Goal: Information Seeking & Learning: Learn about a topic

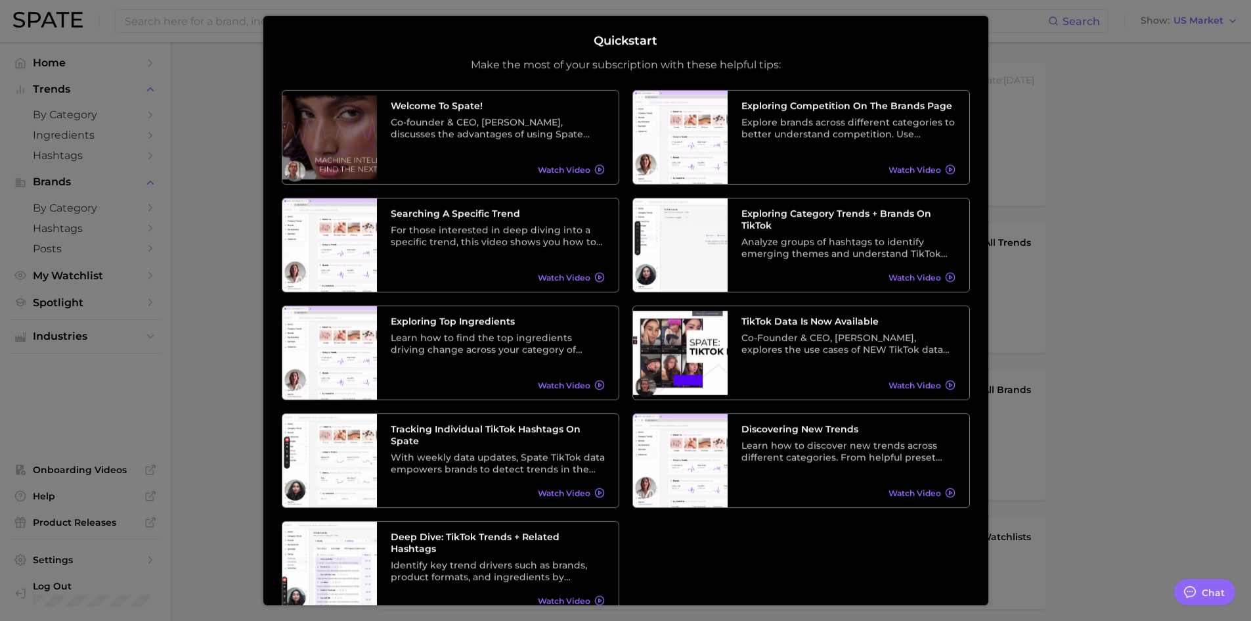
type textarea "x"
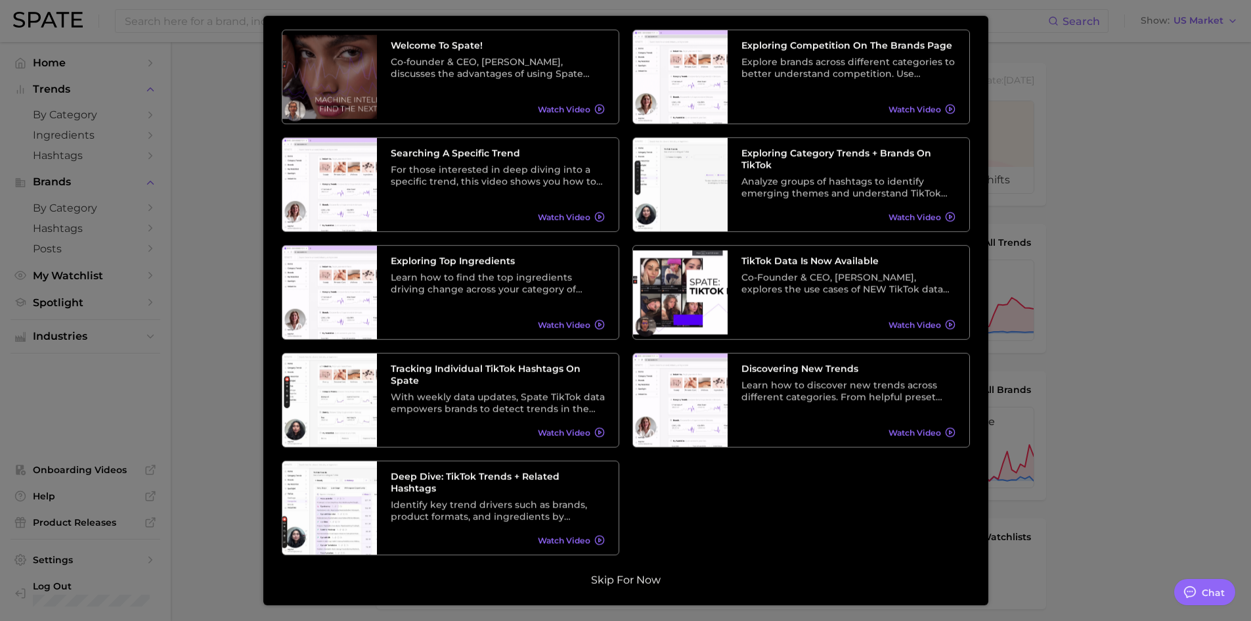
click at [612, 581] on button "Skip for now" at bounding box center [626, 579] width 78 height 13
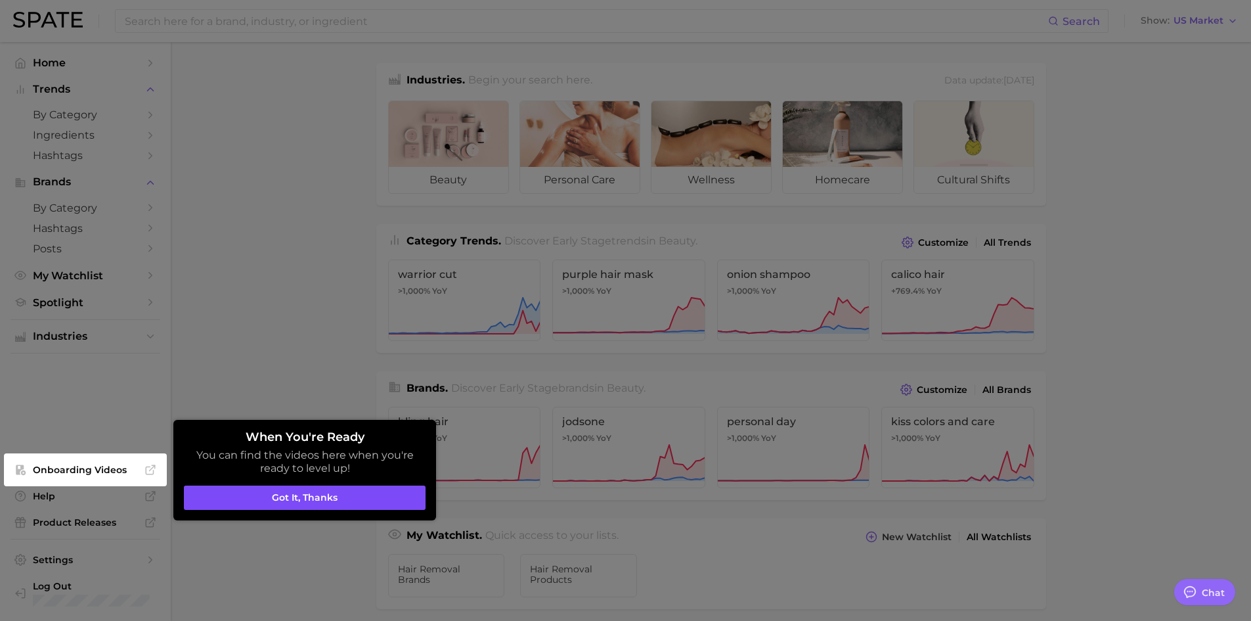
click at [302, 502] on button "Got it, thanks" at bounding box center [305, 497] width 242 height 25
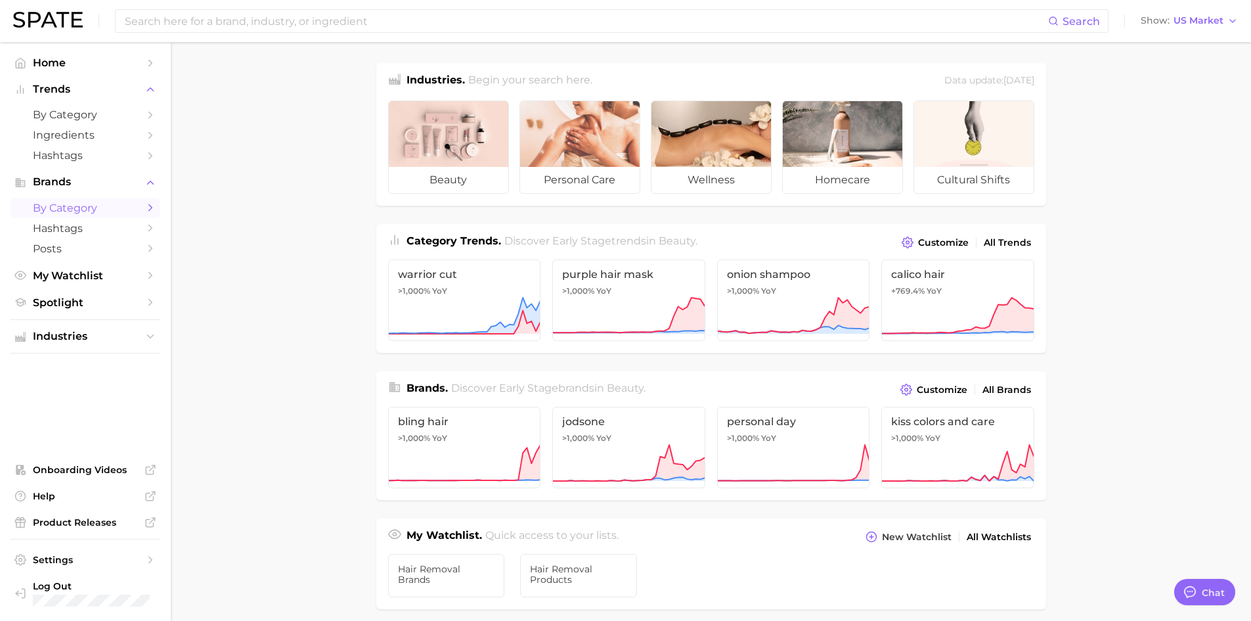
click at [94, 204] on span "by Category" at bounding box center [85, 208] width 105 height 12
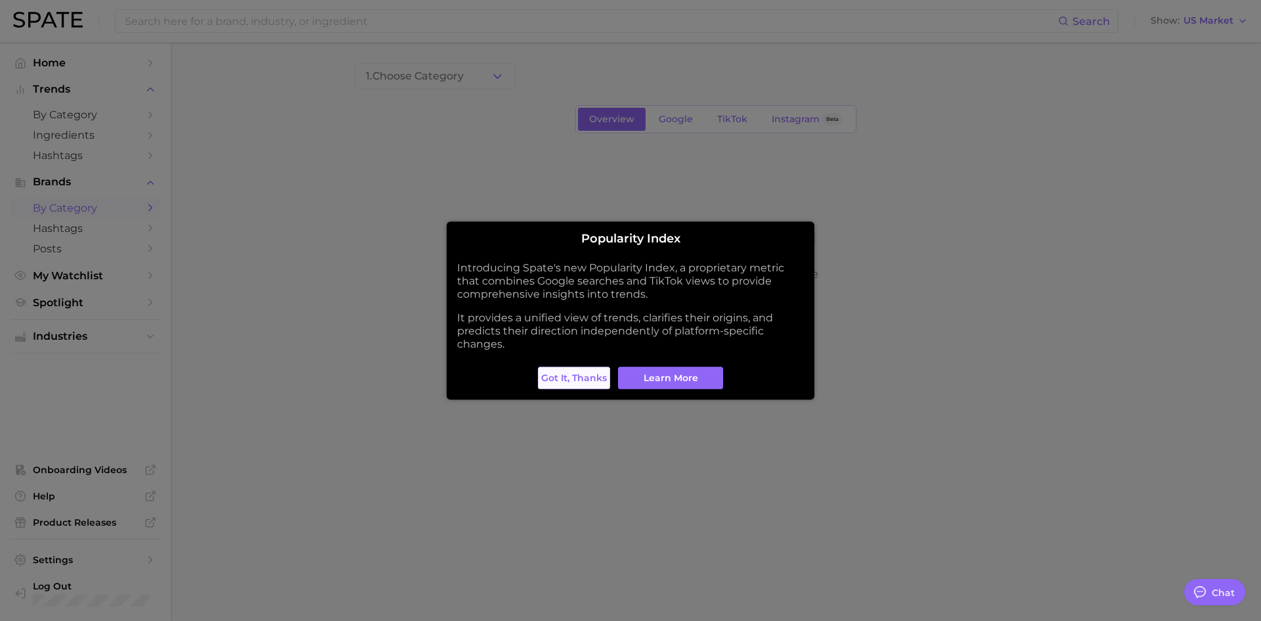
click at [585, 378] on span "Got it, thanks" at bounding box center [574, 377] width 66 height 11
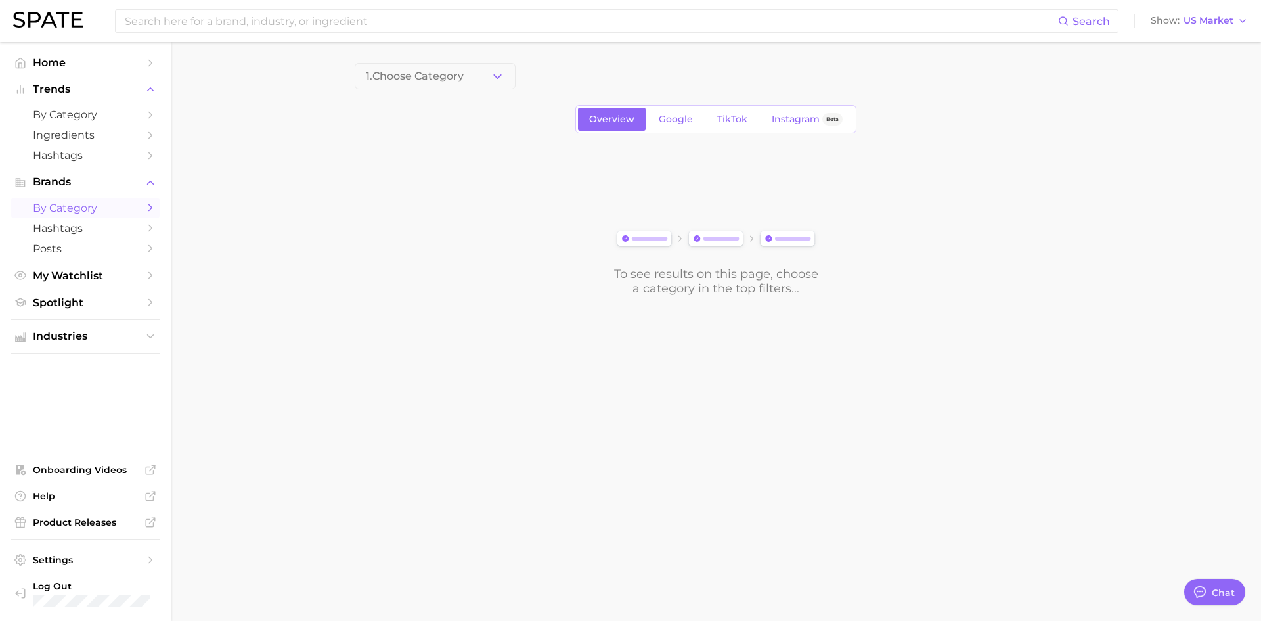
click at [453, 66] on button "1. Choose Category" at bounding box center [435, 76] width 161 height 26
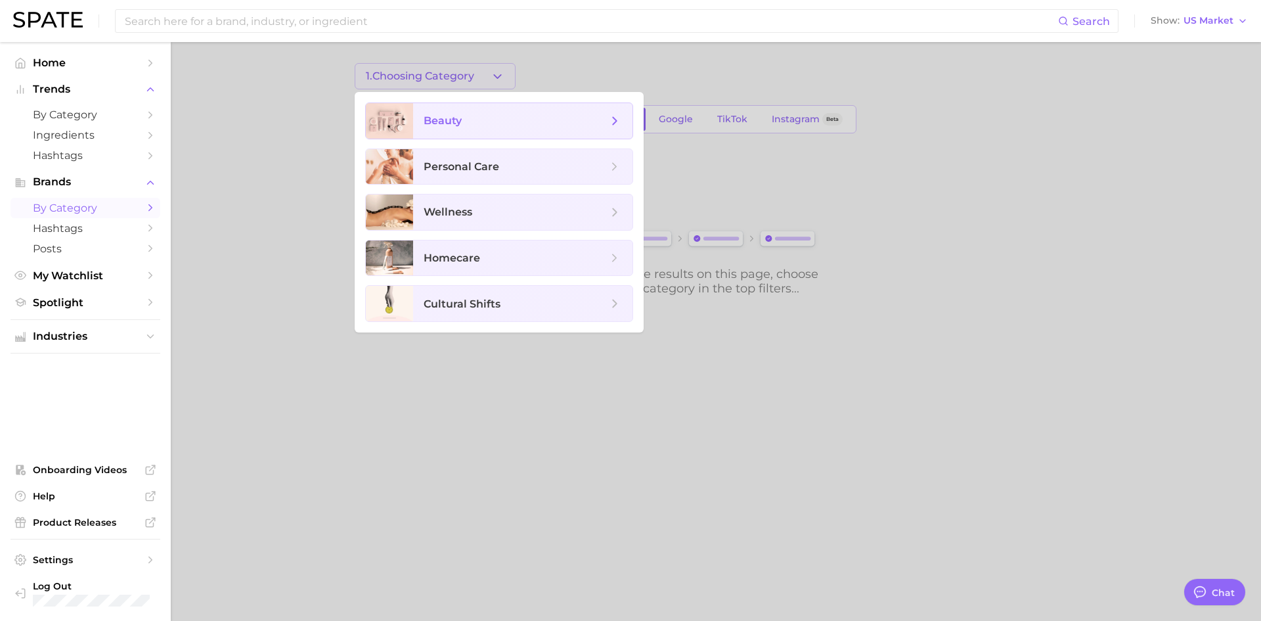
click at [535, 121] on span "beauty" at bounding box center [516, 121] width 184 height 14
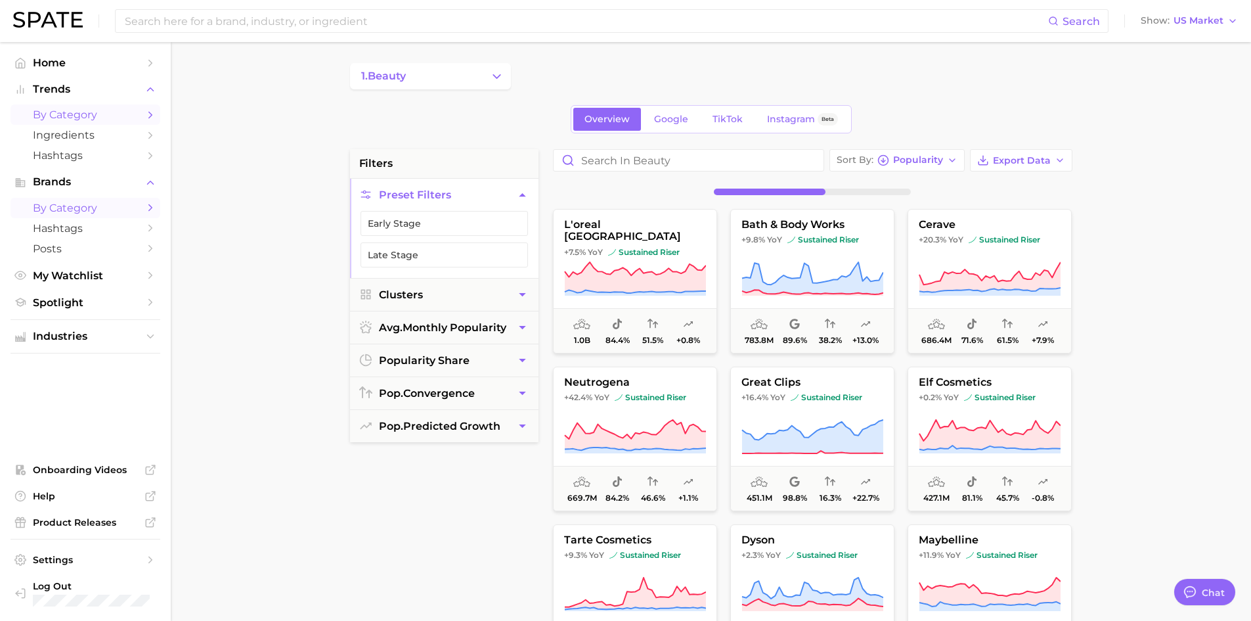
click at [137, 110] on span "by Category" at bounding box center [85, 114] width 105 height 12
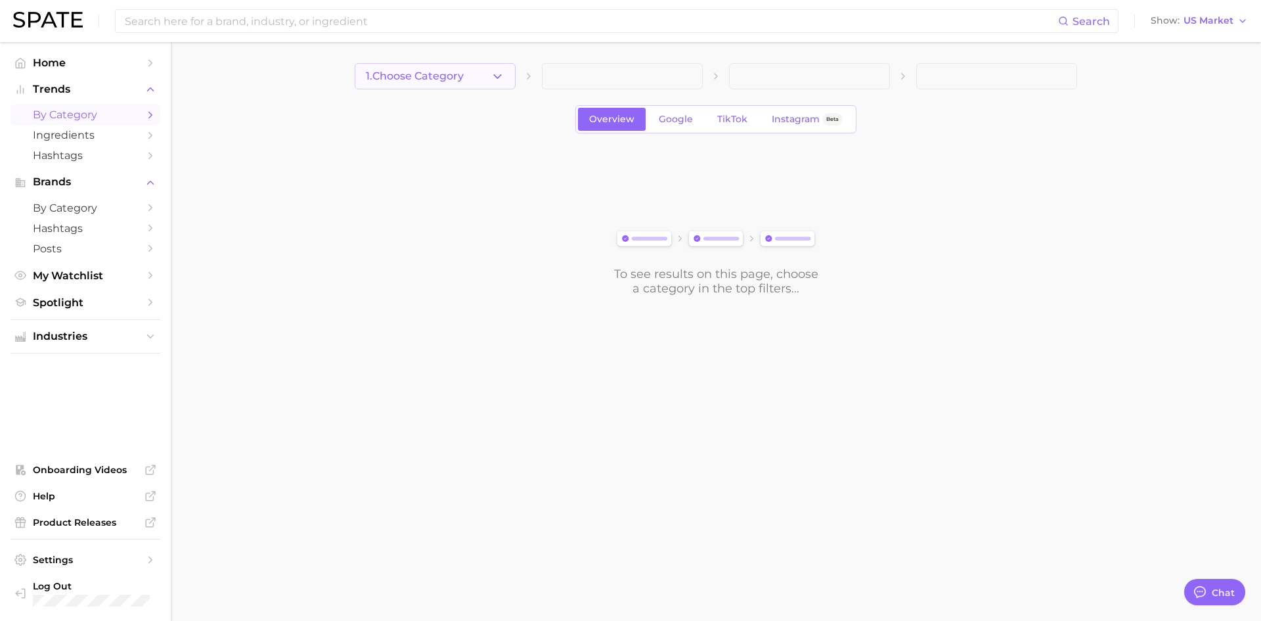
click at [461, 74] on span "1. Choose Category" at bounding box center [415, 76] width 98 height 12
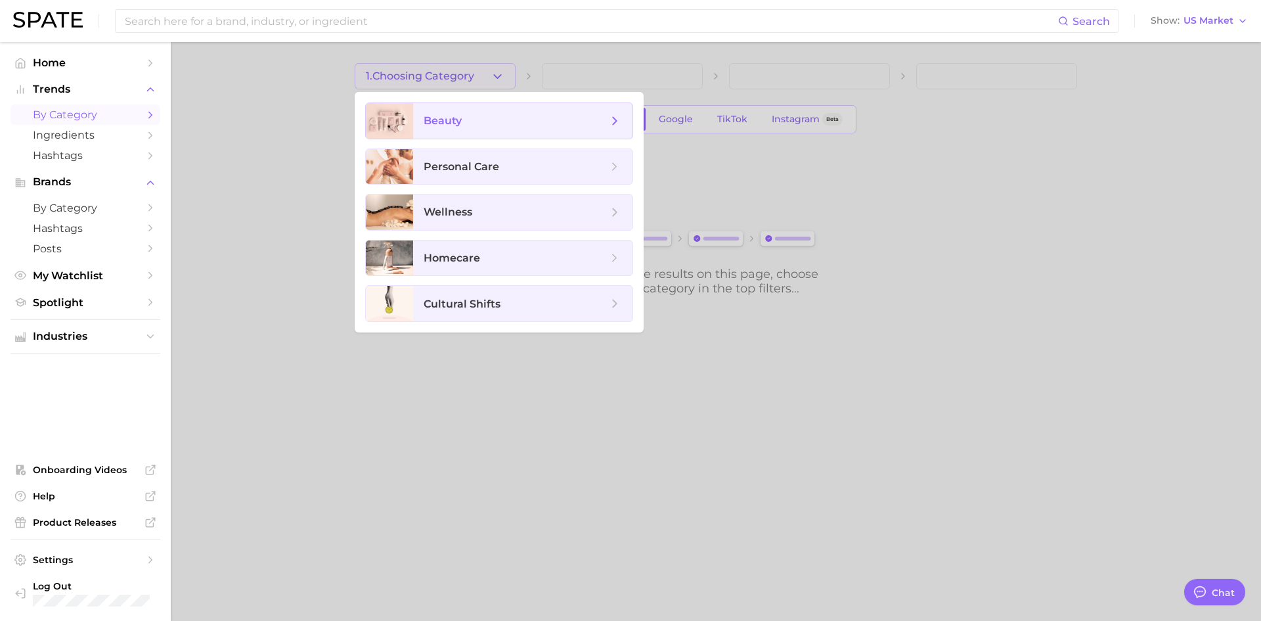
click at [619, 121] on icon at bounding box center [615, 121] width 14 height 14
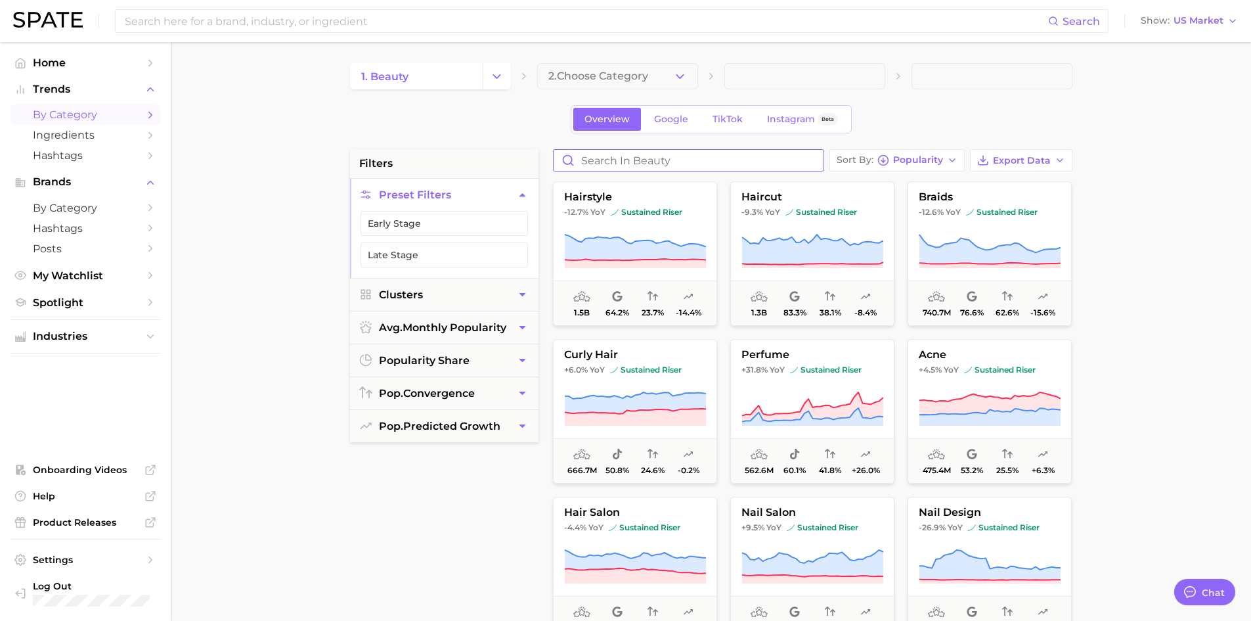
click at [637, 162] on input "Search in beauty" at bounding box center [689, 160] width 270 height 21
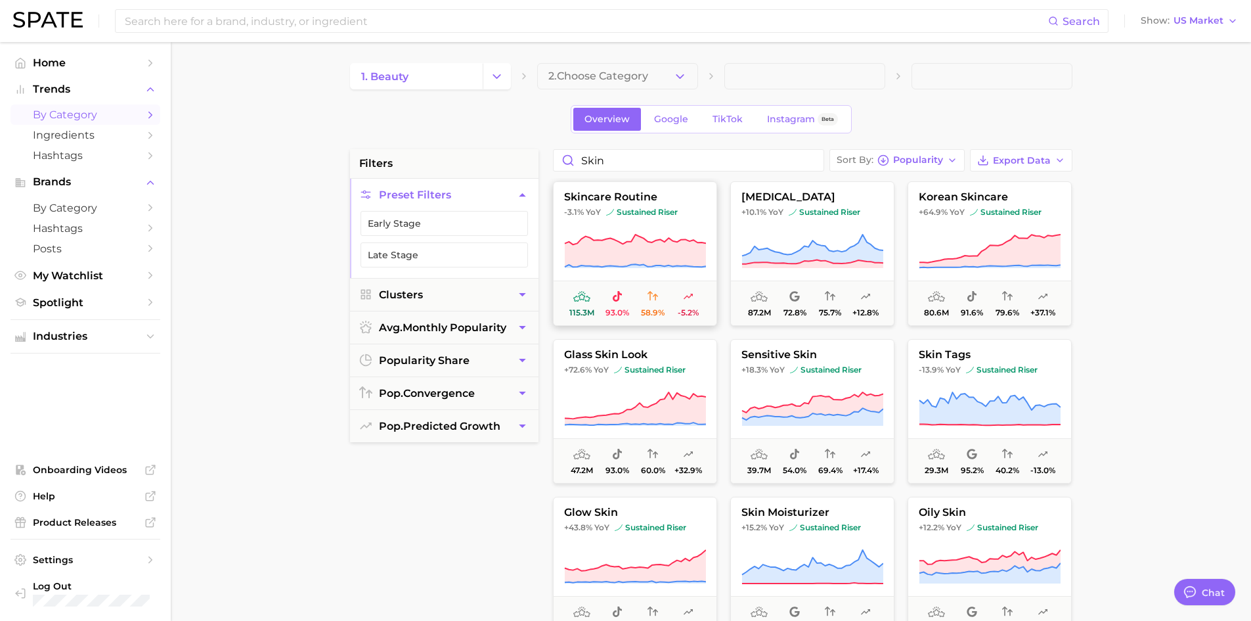
click at [634, 242] on icon at bounding box center [634, 251] width 141 height 32
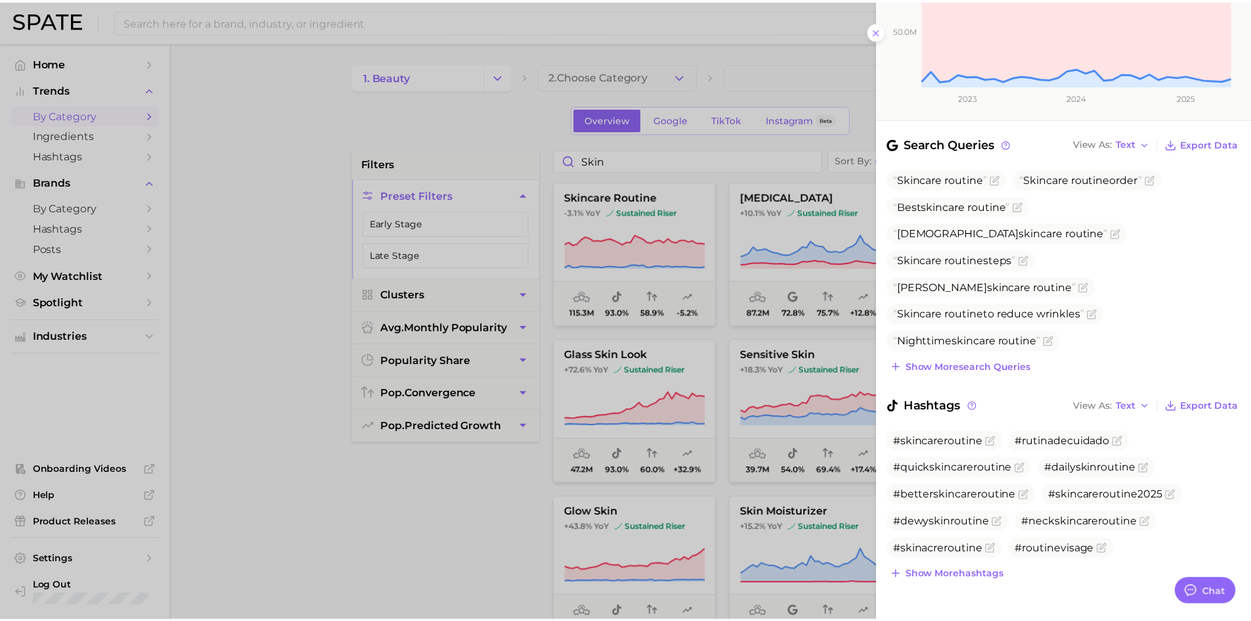
scroll to position [328, 0]
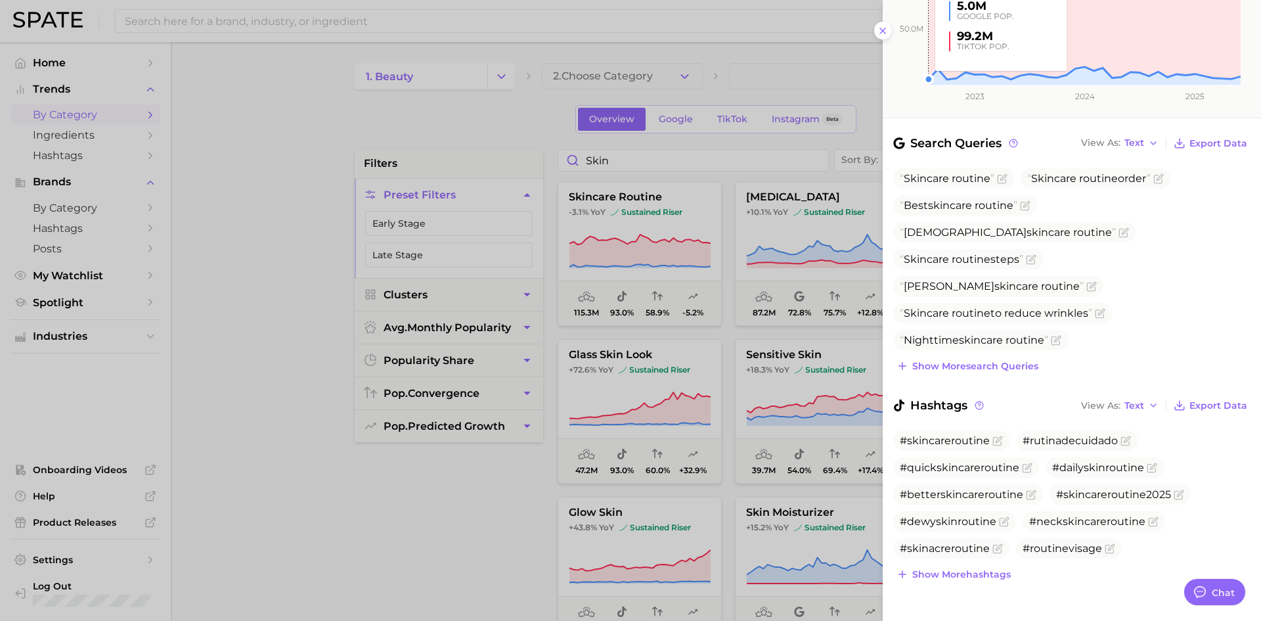
click at [460, 487] on div at bounding box center [630, 310] width 1261 height 621
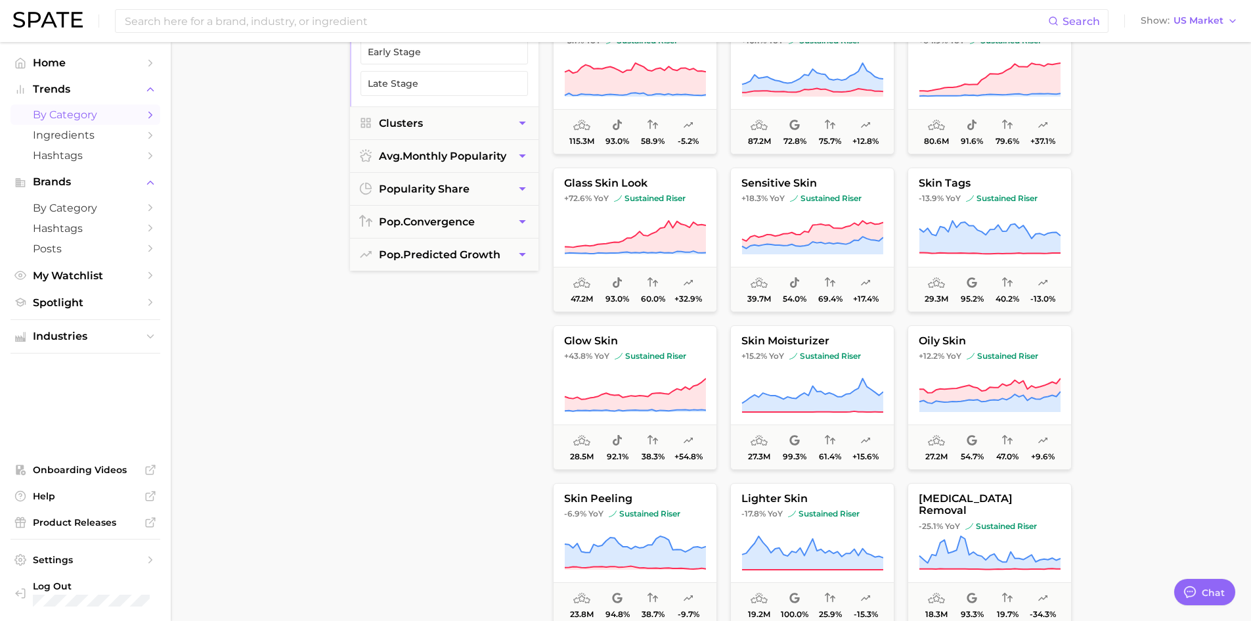
scroll to position [0, 0]
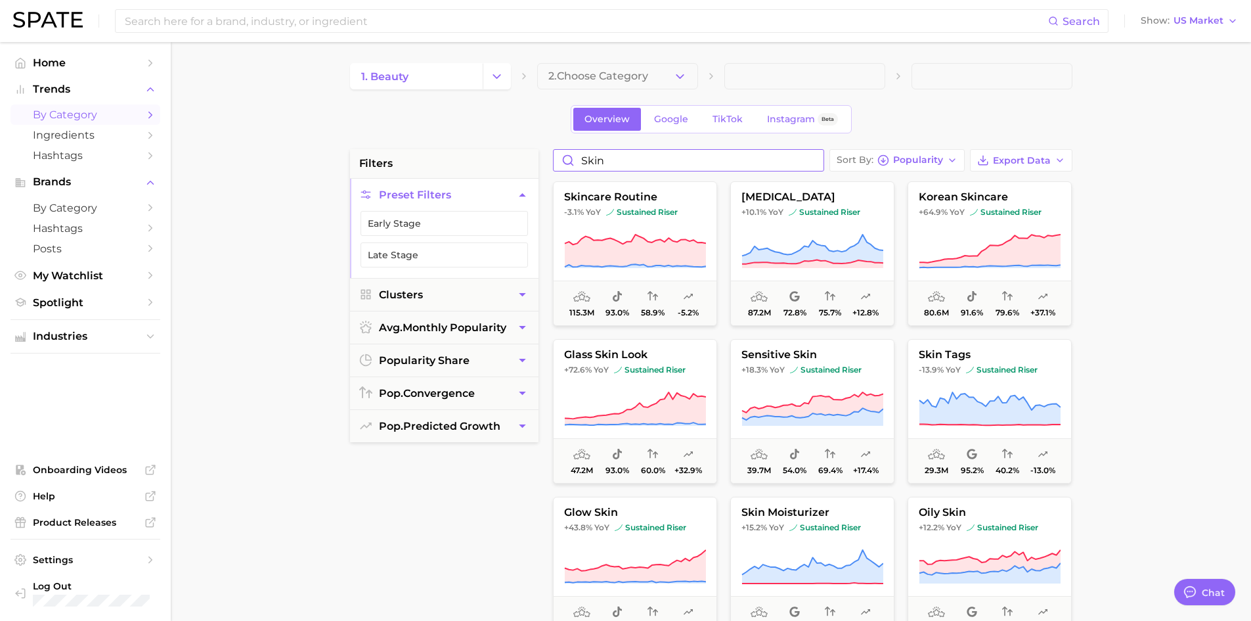
click at [679, 164] on input "skin" at bounding box center [689, 160] width 270 height 21
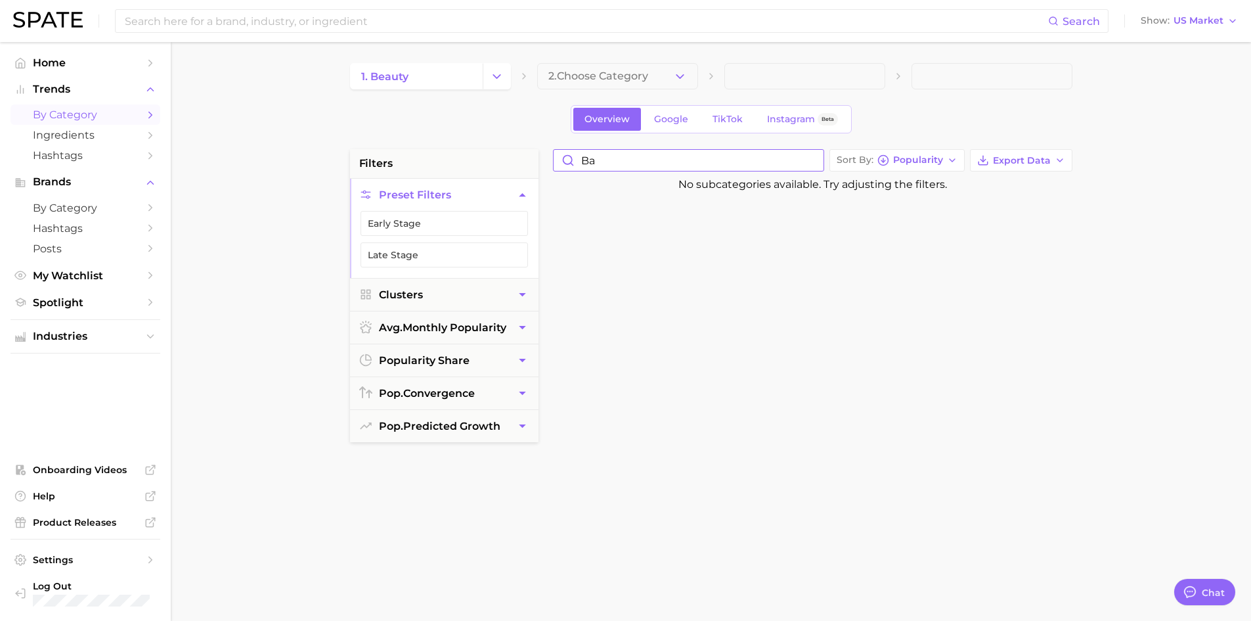
type input "b"
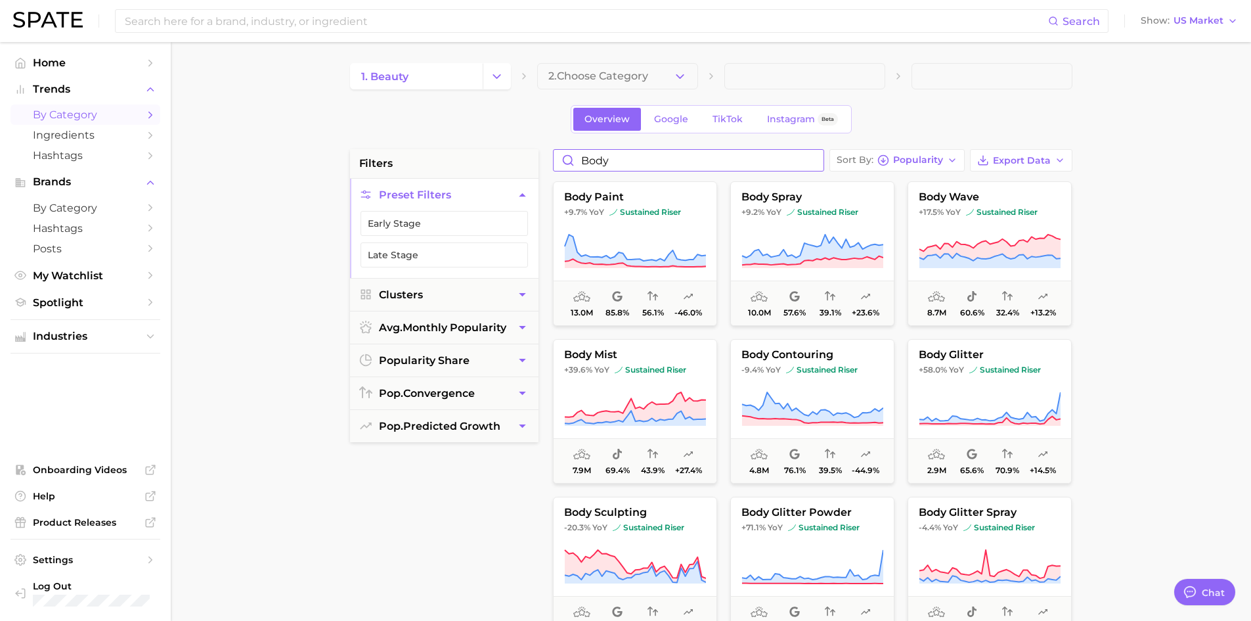
click at [788, 160] on input "body" at bounding box center [689, 160] width 270 height 21
type input "body"
click at [495, 82] on icon "Change Category" at bounding box center [497, 77] width 14 height 14
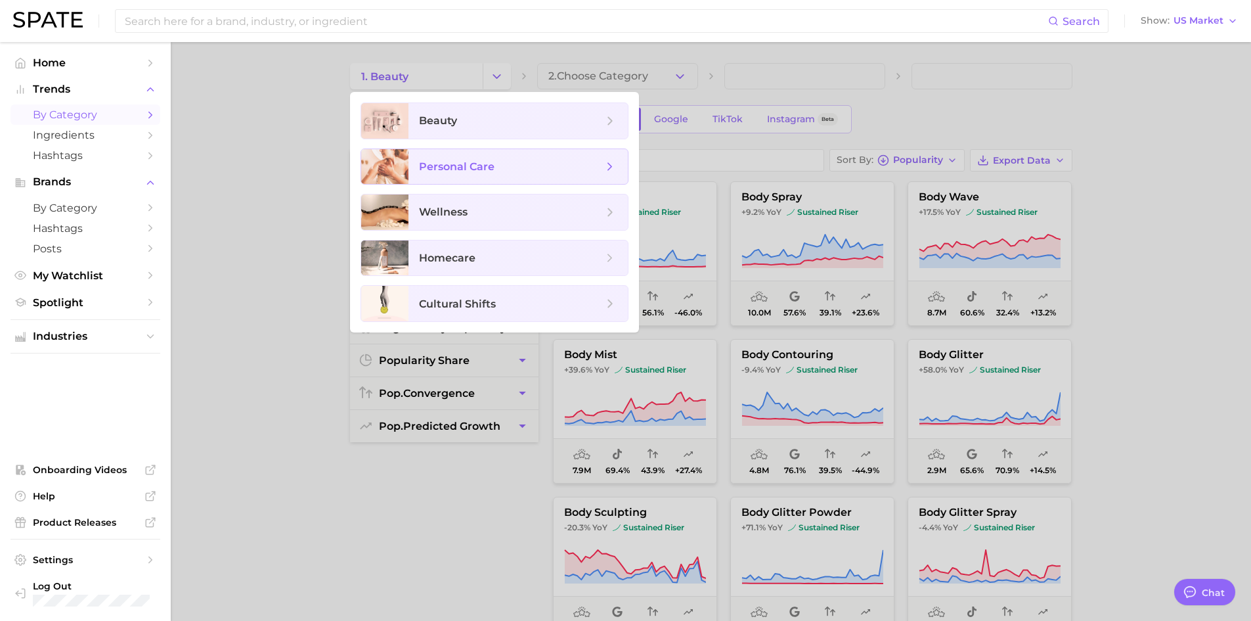
click at [492, 162] on span "personal care" at bounding box center [457, 166] width 76 height 12
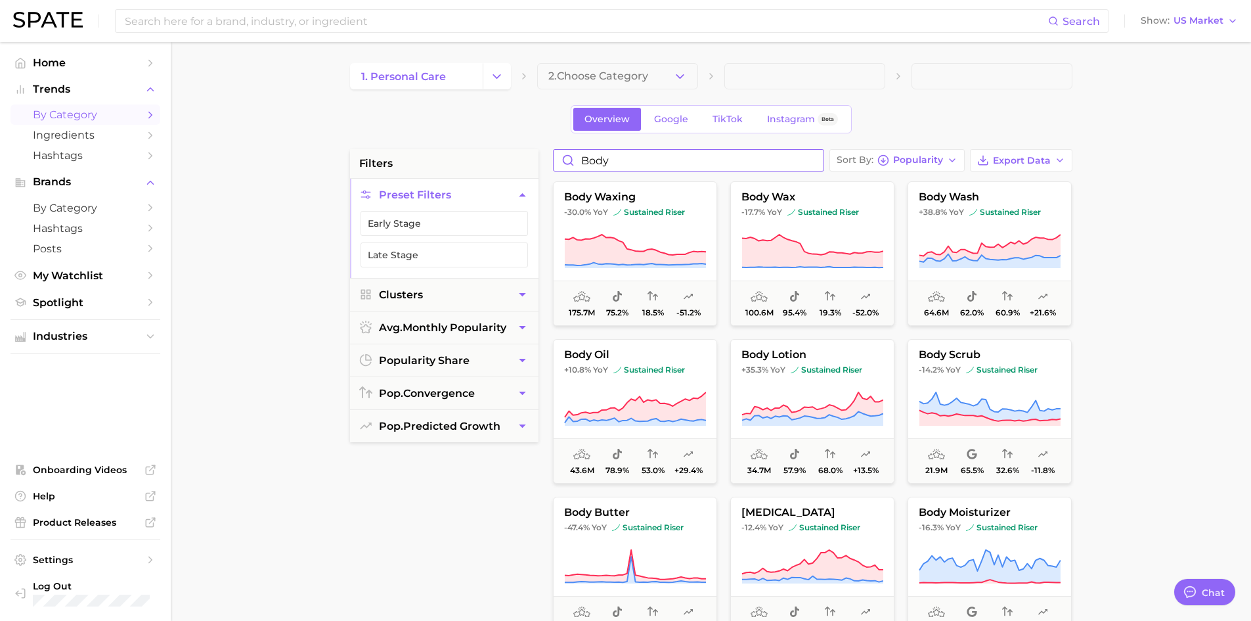
click at [636, 156] on input "body" at bounding box center [689, 160] width 270 height 21
click at [635, 156] on input "body" at bounding box center [689, 160] width 270 height 21
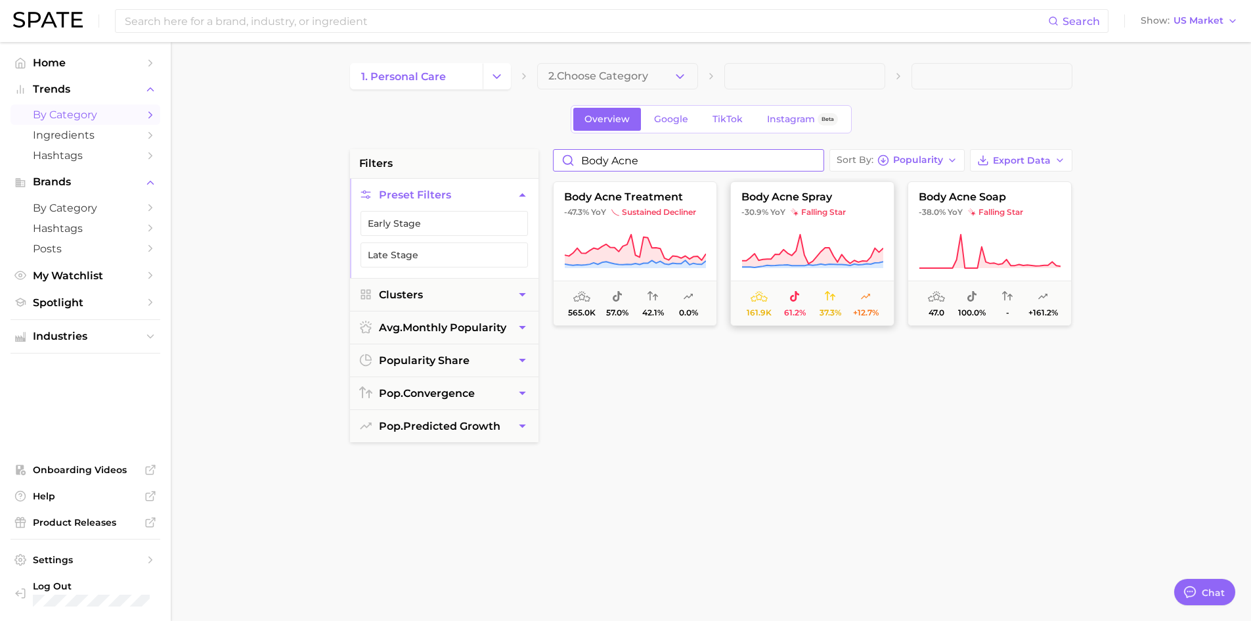
type input "body acne"
click at [806, 222] on button "body acne spray -30.9% YoY falling star 161.9k 61.2% 37.3% +12.7%" at bounding box center [812, 253] width 164 height 145
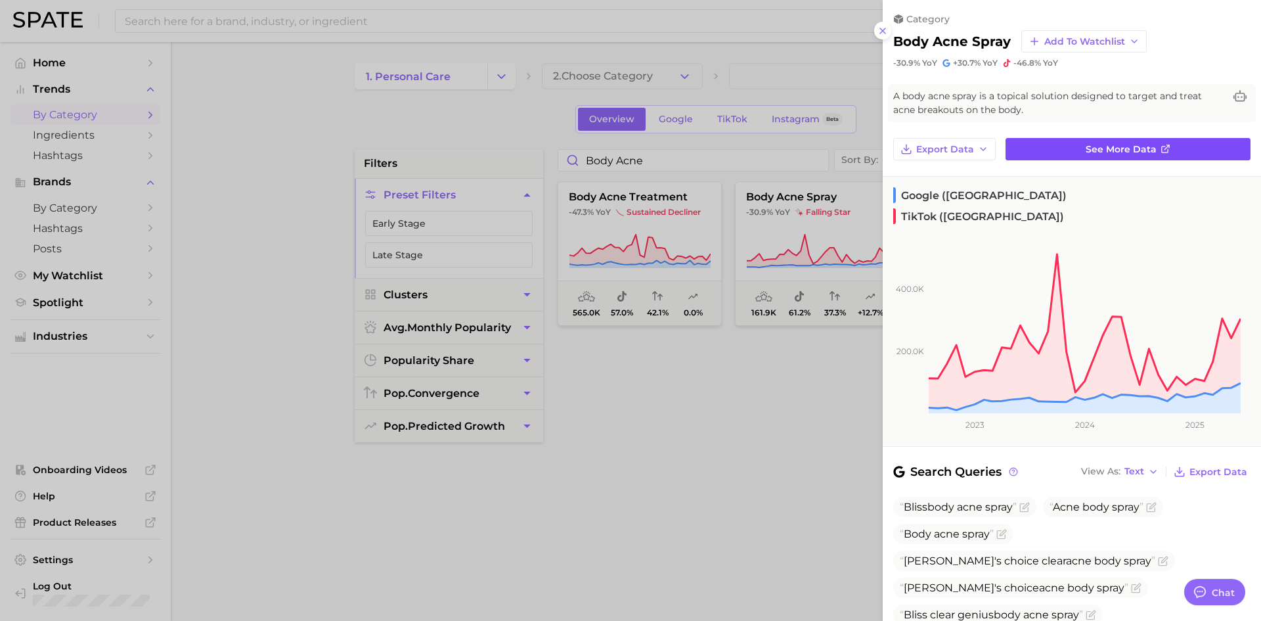
click at [1094, 153] on span "See more data" at bounding box center [1121, 149] width 71 height 11
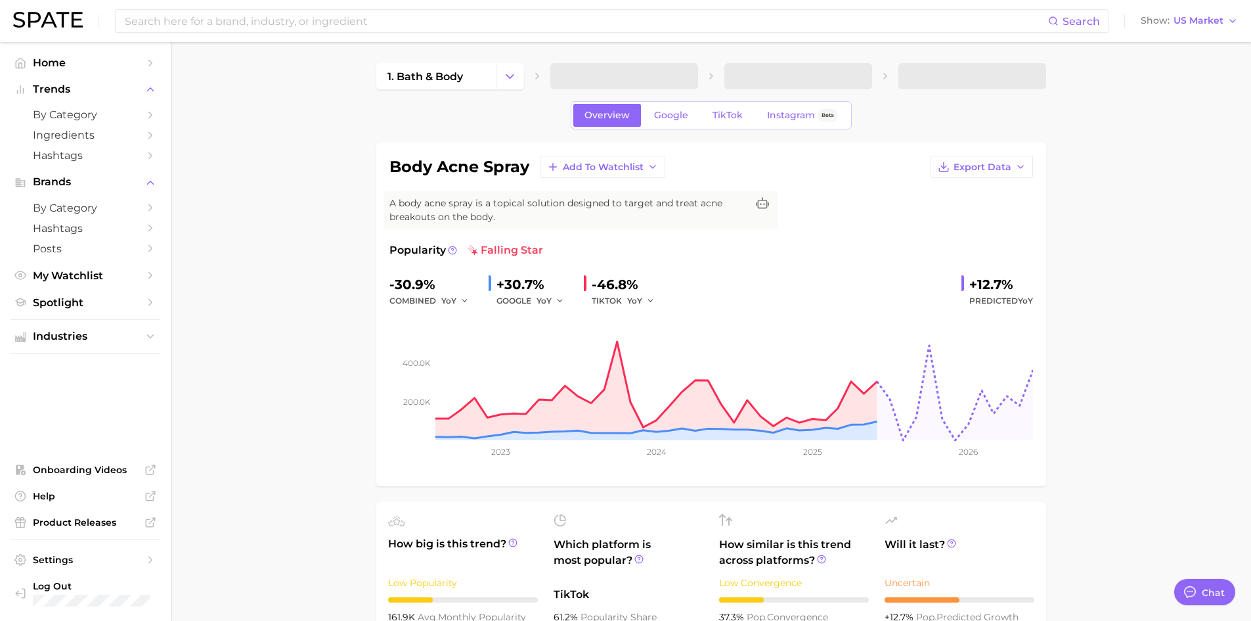
type textarea "x"
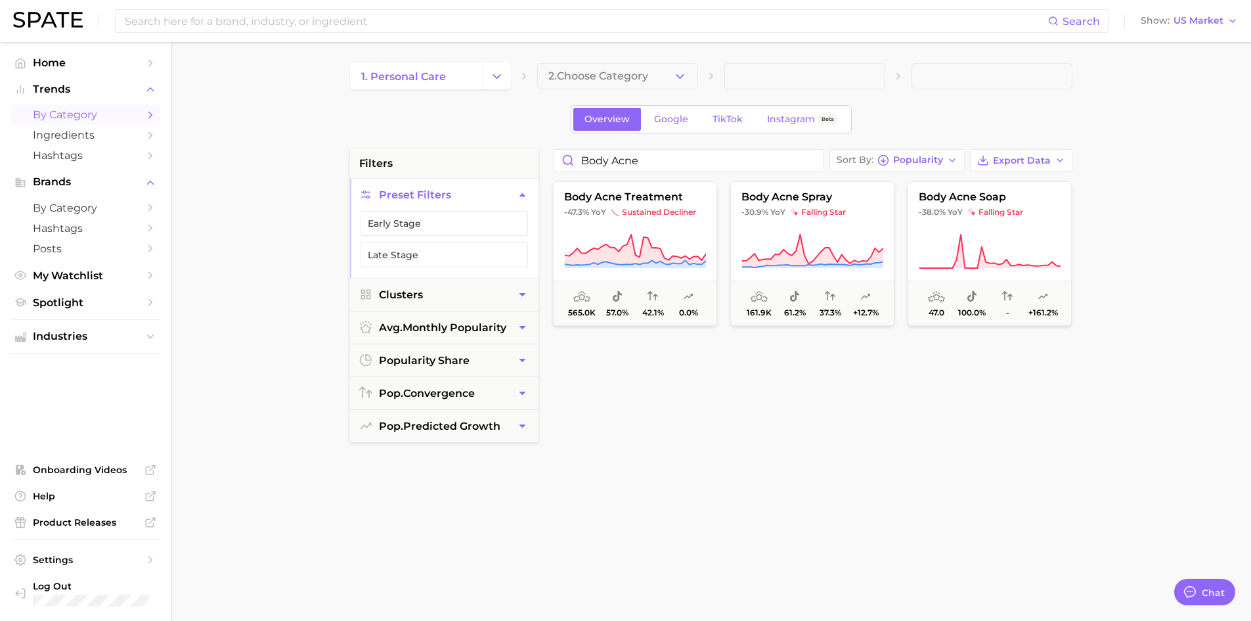
click at [501, 78] on icon "Change Category" at bounding box center [497, 77] width 14 height 14
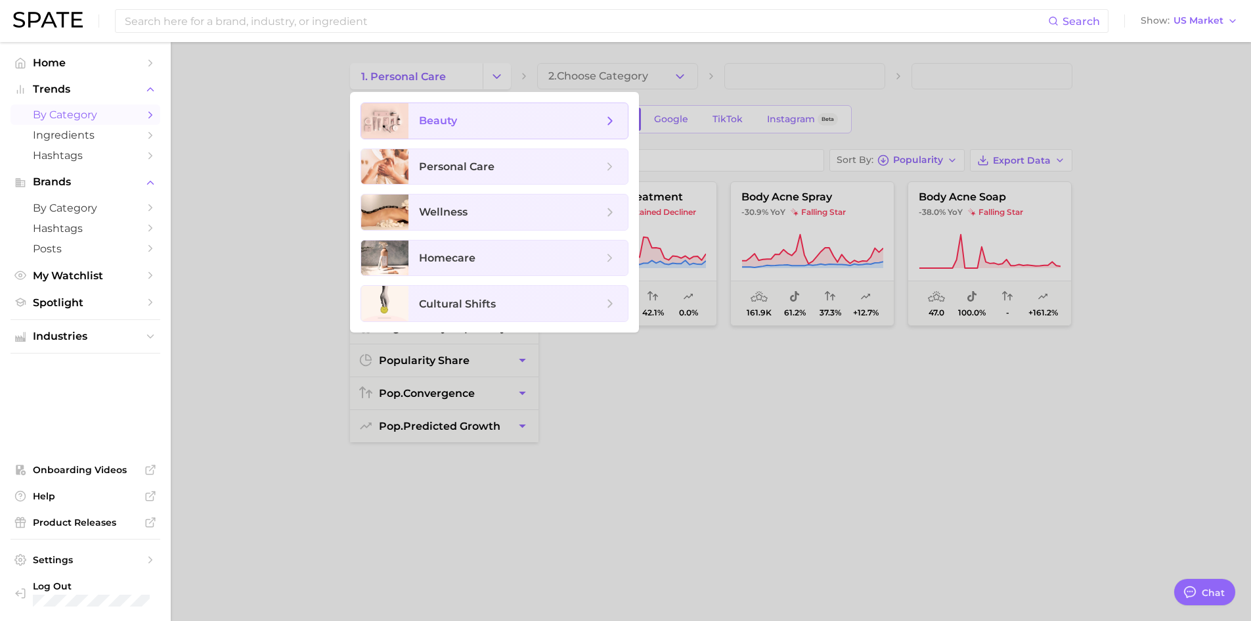
click at [462, 123] on span "beauty" at bounding box center [511, 121] width 184 height 14
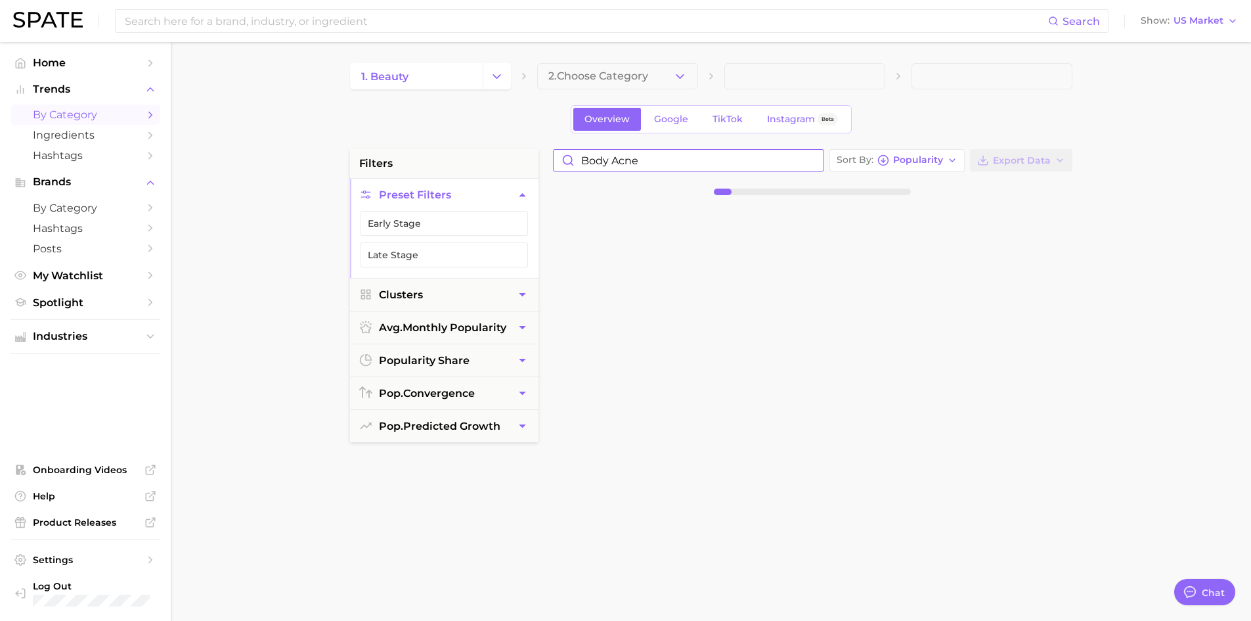
click at [646, 165] on input "body acne" at bounding box center [689, 160] width 270 height 21
drag, startPoint x: 617, startPoint y: 160, endPoint x: 553, endPoint y: 174, distance: 65.2
click at [555, 174] on div "vegan collagen Sort By Popularity Export Data No subcategories available. Try a…" at bounding box center [813, 482] width 533 height 666
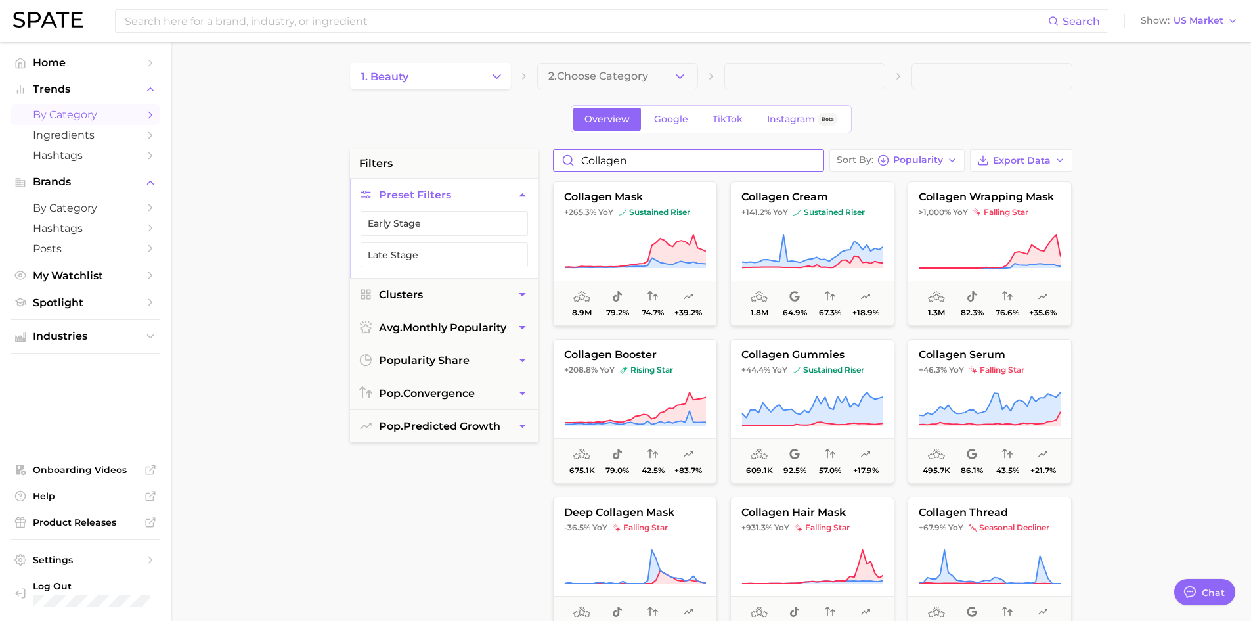
click at [633, 160] on input "collagen" at bounding box center [689, 160] width 270 height 21
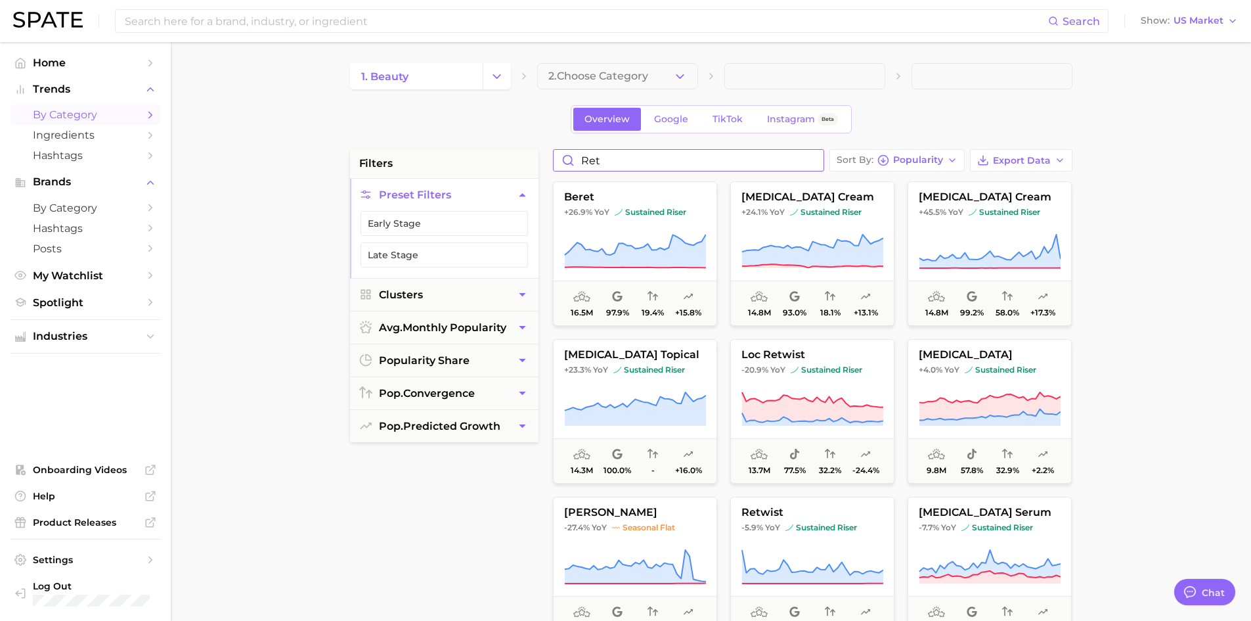
click at [614, 156] on input "ret" at bounding box center [689, 160] width 270 height 21
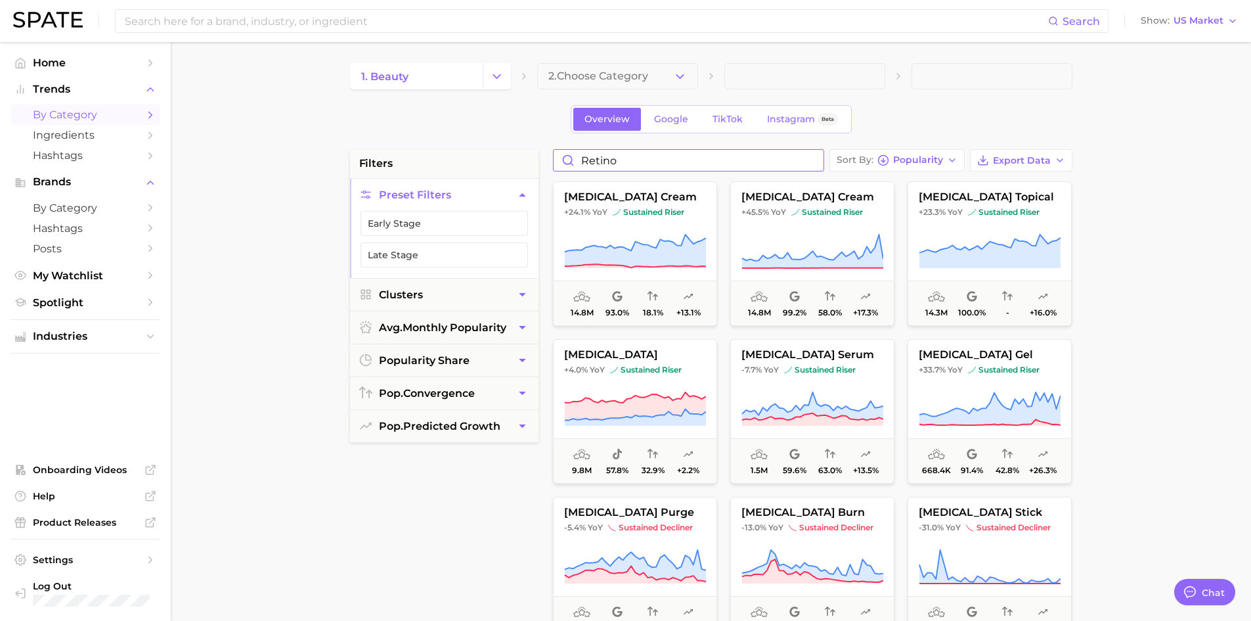
click at [616, 160] on input "retino" at bounding box center [689, 160] width 270 height 21
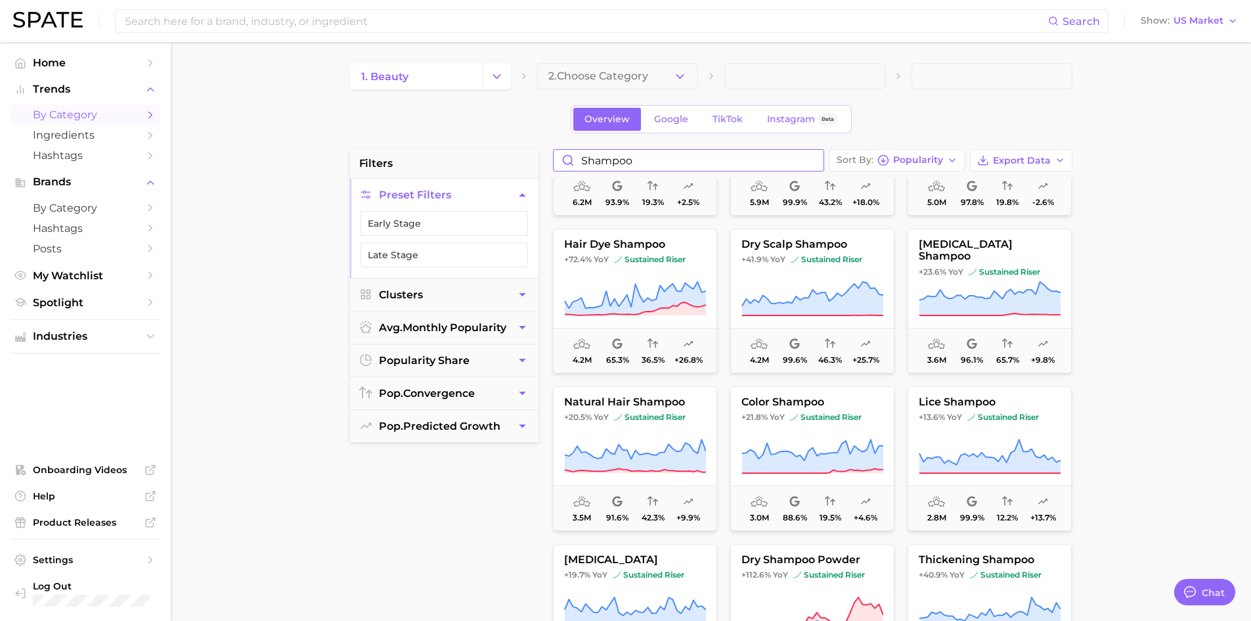
scroll to position [854, 0]
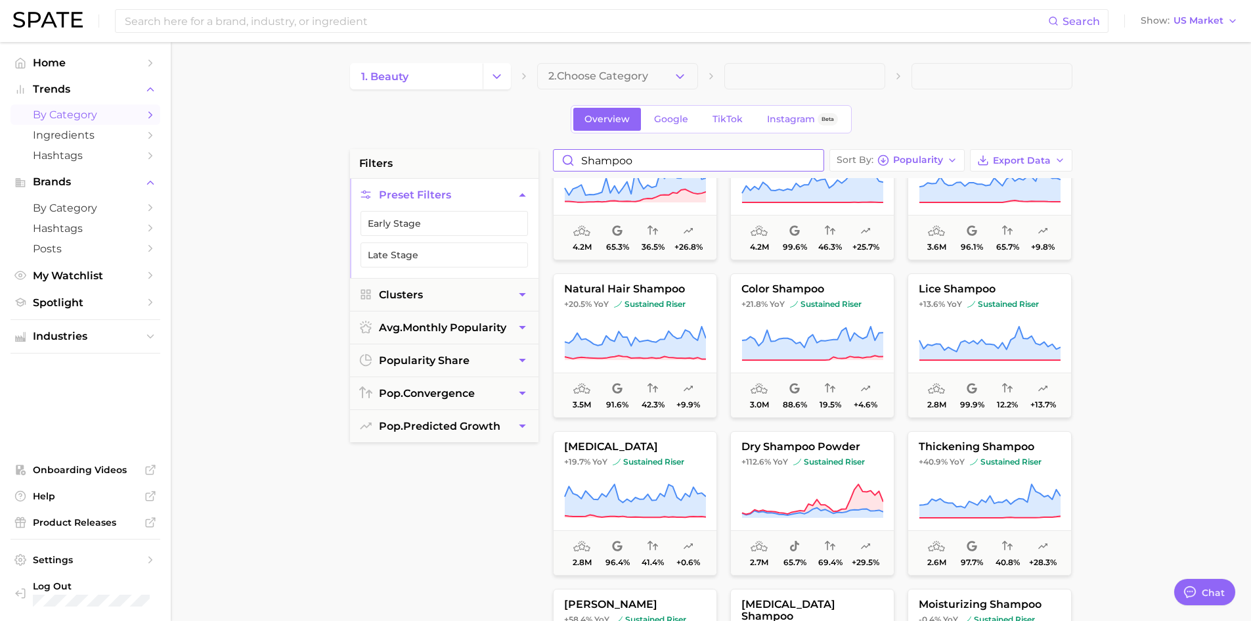
click at [637, 160] on input "shampoo" at bounding box center [689, 160] width 270 height 21
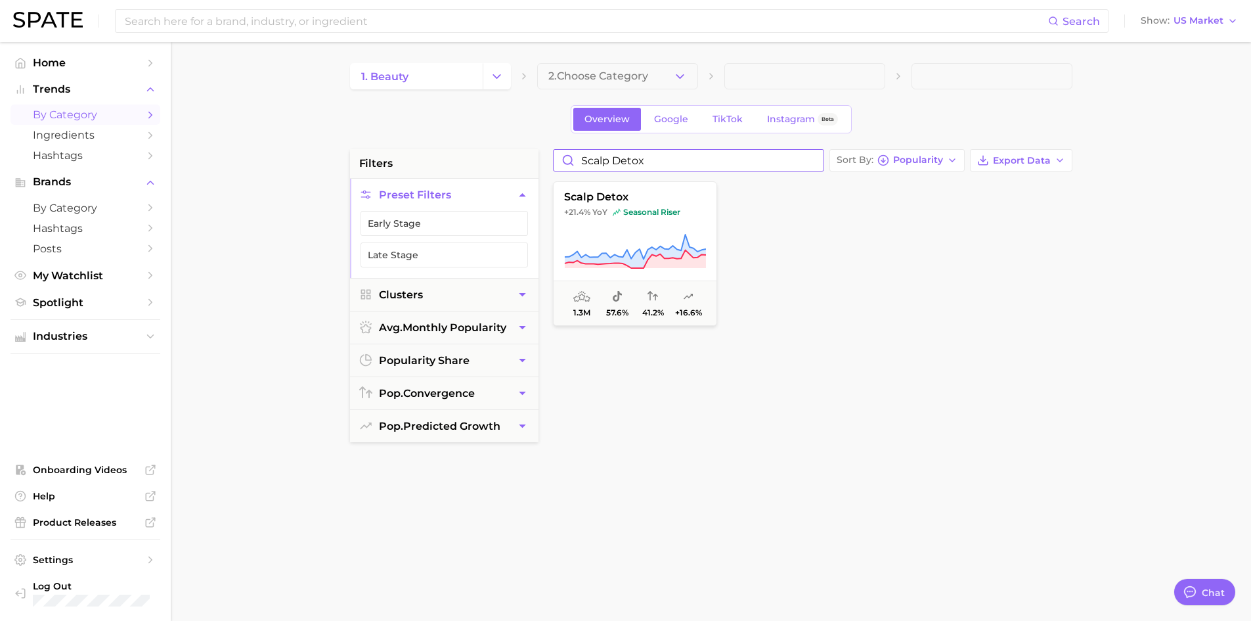
click at [628, 161] on input "scalp detox" at bounding box center [689, 160] width 270 height 21
type input "scalp serum"
click at [656, 215] on span "seasonal riser" at bounding box center [650, 212] width 68 height 11
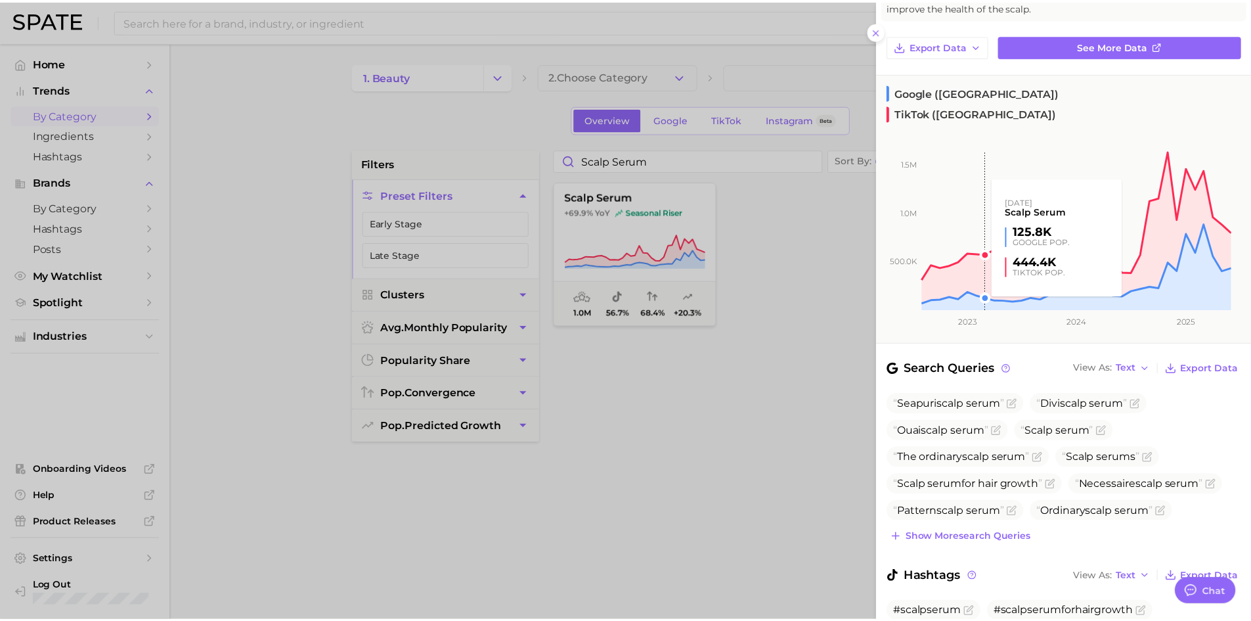
scroll to position [131, 0]
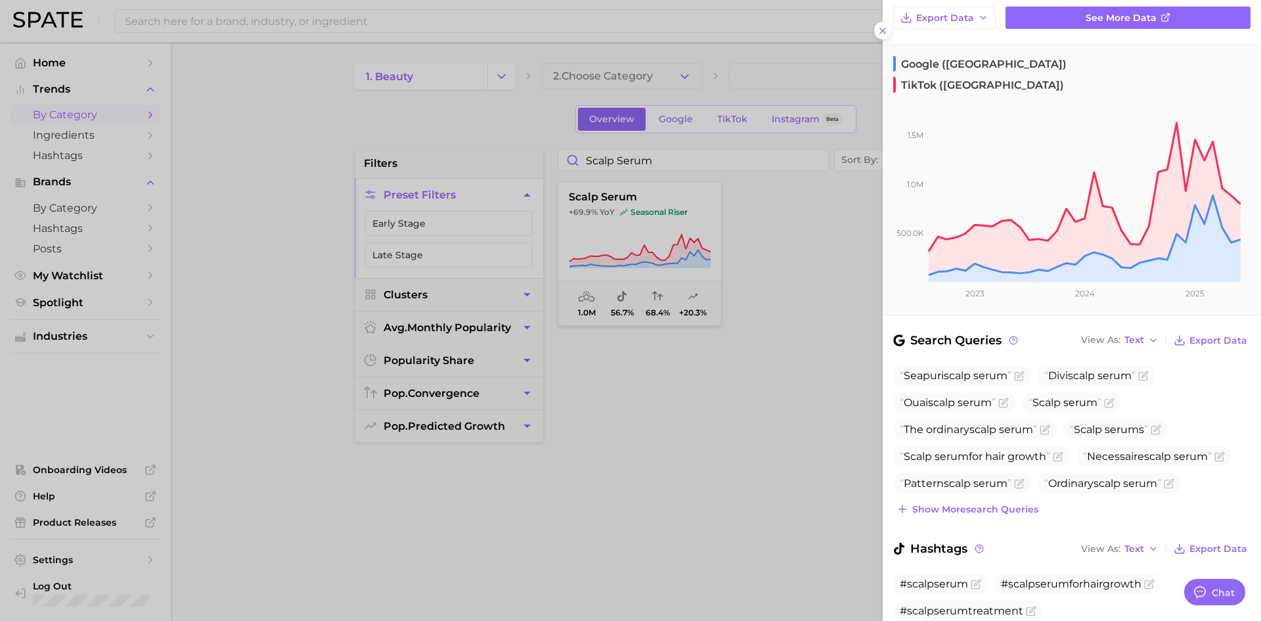
click at [753, 334] on div at bounding box center [630, 310] width 1261 height 621
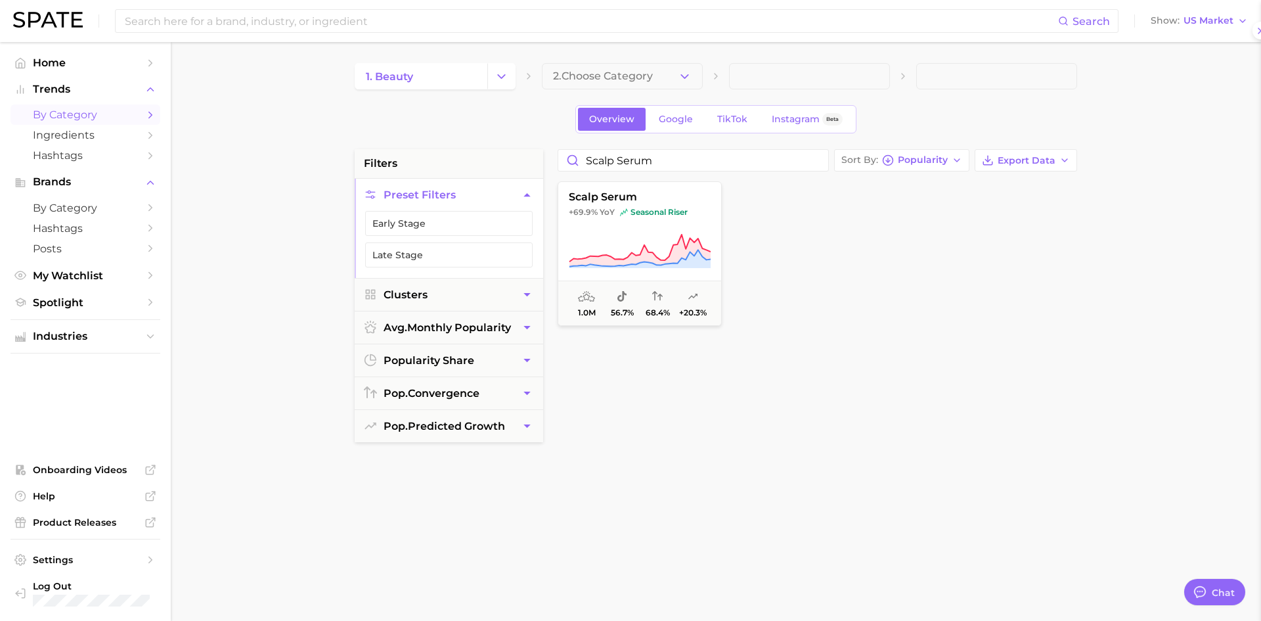
scroll to position [0, 0]
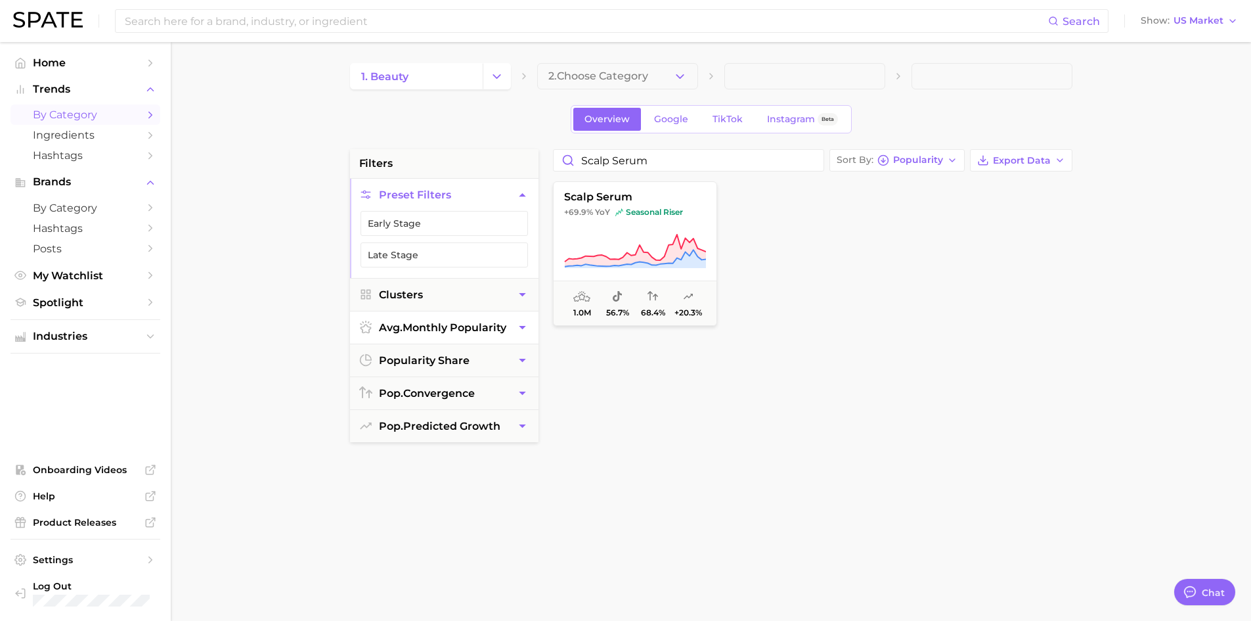
click at [517, 330] on icon "button" at bounding box center [523, 328] width 14 height 14
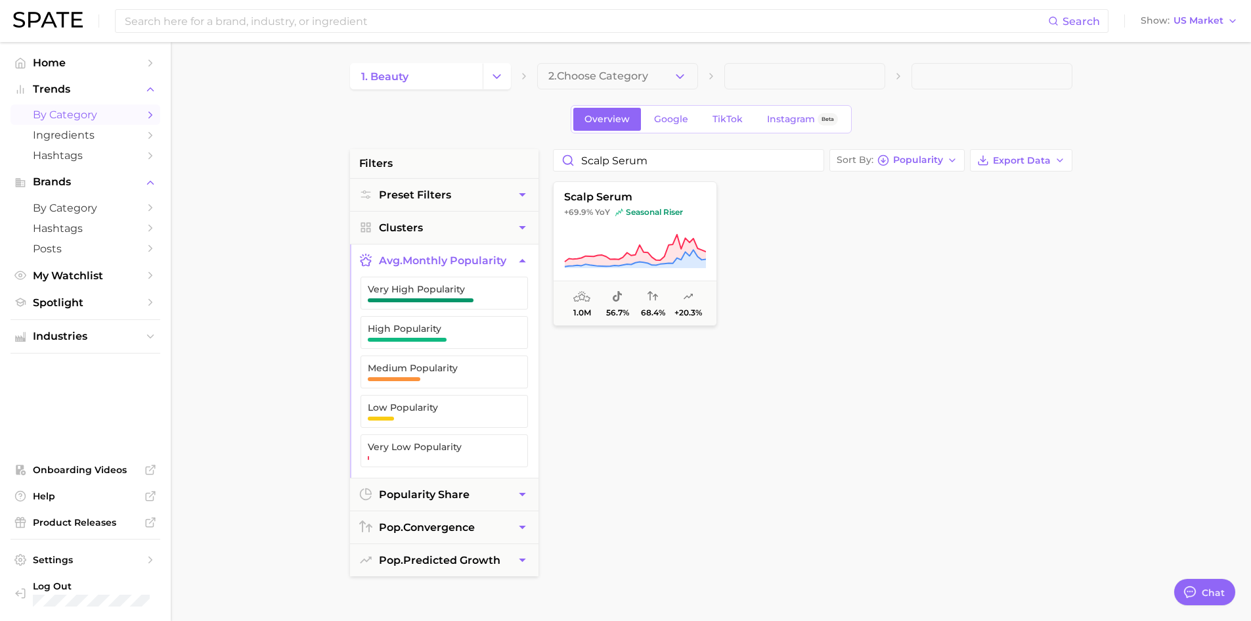
click at [521, 263] on icon "button" at bounding box center [523, 261] width 14 height 14
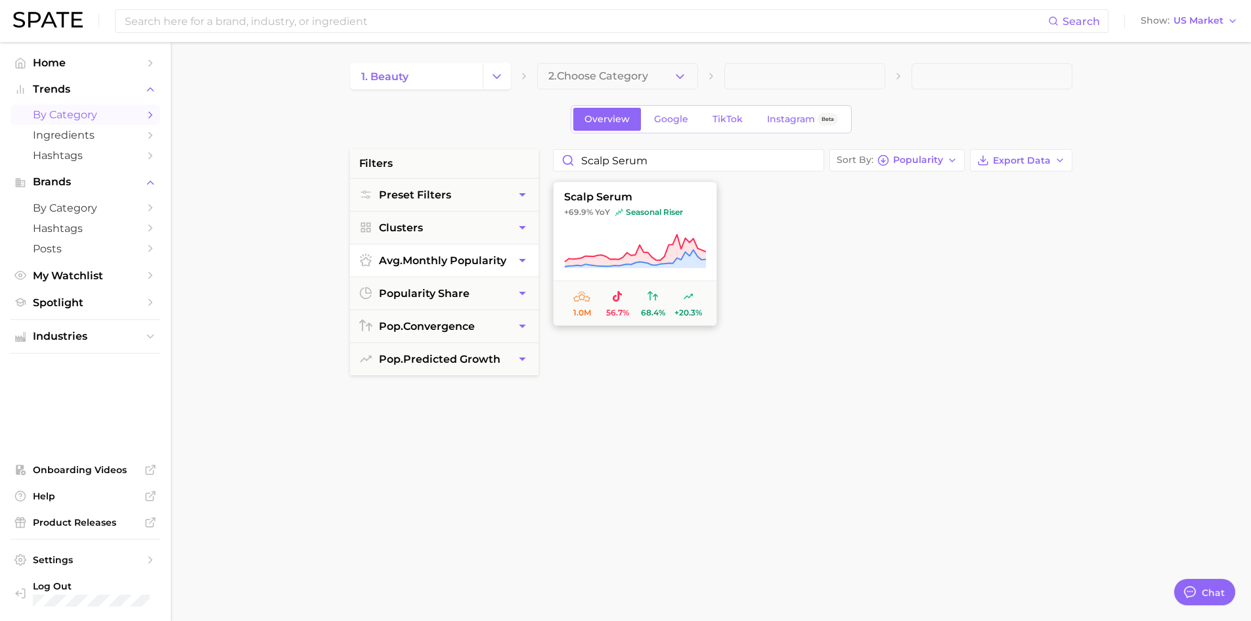
click at [608, 251] on icon at bounding box center [635, 251] width 142 height 37
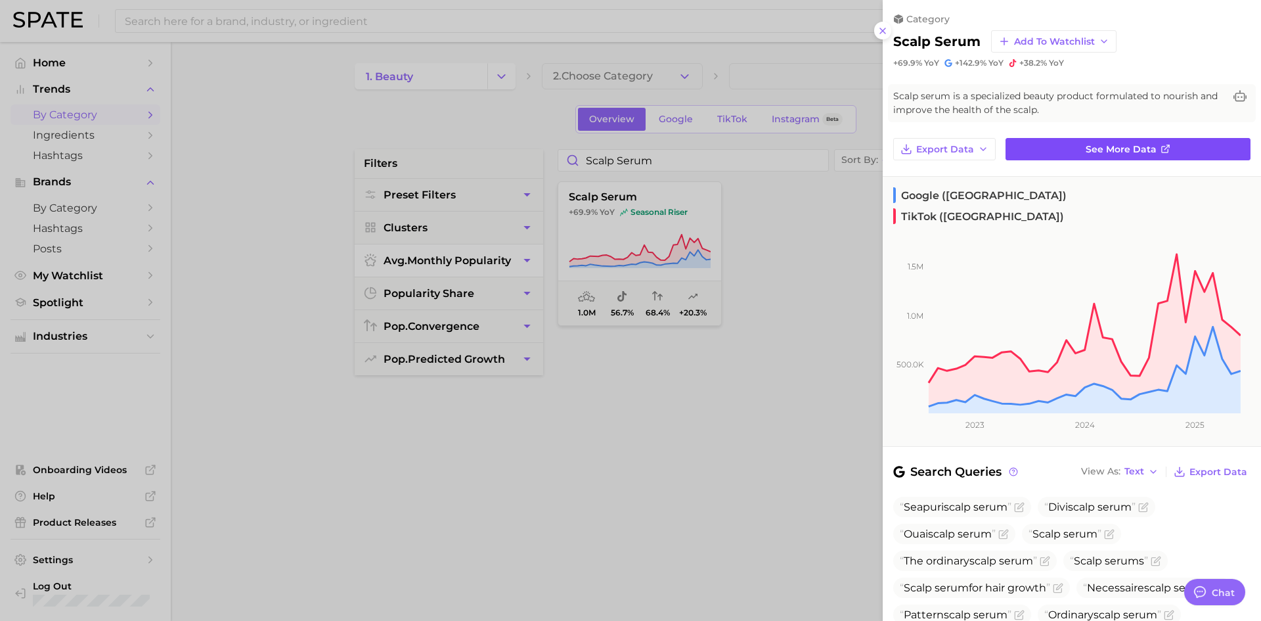
click at [1094, 141] on link "See more data" at bounding box center [1128, 149] width 245 height 22
